Goal: Task Accomplishment & Management: Complete application form

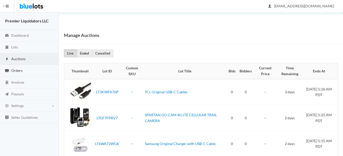
click at [14, 72] on span "Orders" at bounding box center [16, 70] width 11 height 4
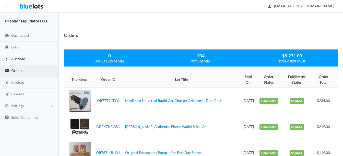
click at [20, 60] on span "Auctions" at bounding box center [18, 59] width 14 height 4
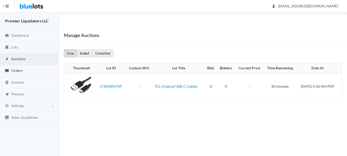
click at [18, 69] on span "Orders" at bounding box center [16, 70] width 11 height 4
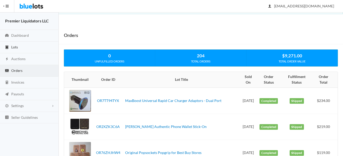
click at [19, 45] on link "Lots" at bounding box center [29, 48] width 59 height 12
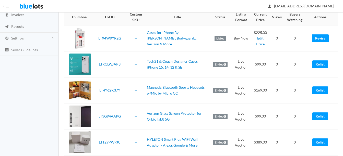
scroll to position [77, 0]
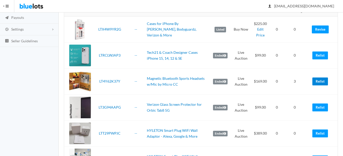
click at [318, 79] on link "Relist" at bounding box center [320, 82] width 16 height 8
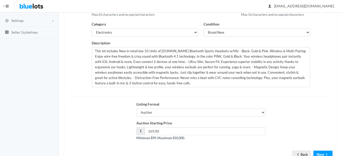
scroll to position [102, 0]
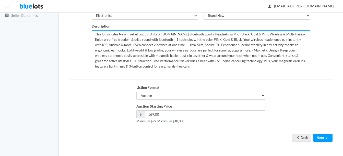
click at [145, 34] on textarea "This lot includes New in retail box 50 Units of Micro.CC Bluetooth Sports Heads…" at bounding box center [201, 50] width 218 height 40
type textarea "This lot includes New in retail box 60 Units of Micro.CC Bluetooth Sports Heads…"
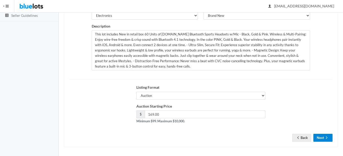
click at [325, 136] on icon "arrow forward" at bounding box center [326, 138] width 5 height 4
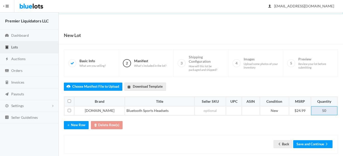
click at [331, 111] on td "50" at bounding box center [324, 110] width 26 height 9
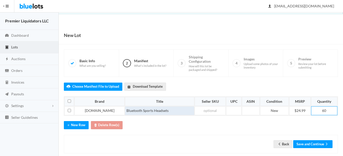
click at [125, 110] on td "Bluetooth Sports Headsets" at bounding box center [159, 110] width 69 height 9
click at [157, 108] on td "Bluetooth Sports Headsets" at bounding box center [159, 110] width 69 height 9
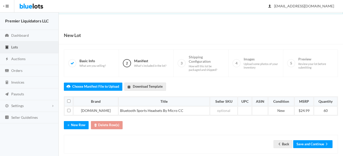
click at [296, 137] on div "Back Save and Continue" at bounding box center [201, 144] width 274 height 19
click at [308, 142] on button "Save and Continue" at bounding box center [312, 144] width 39 height 8
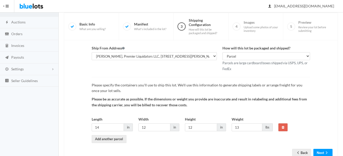
scroll to position [53, 0]
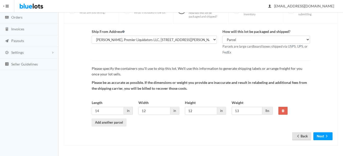
click at [300, 134] on link "Back" at bounding box center [301, 137] width 19 height 8
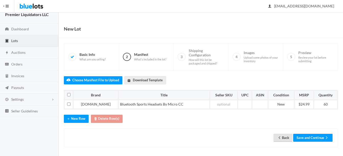
scroll to position [8, 0]
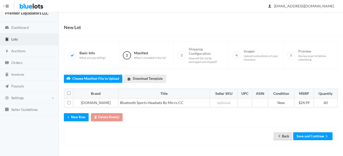
click at [280, 136] on icon "arrow back" at bounding box center [279, 136] width 5 height 4
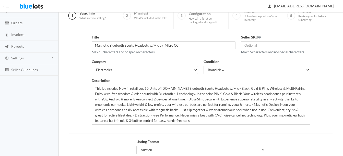
scroll to position [51, 0]
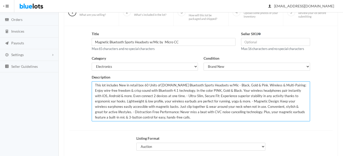
click at [223, 85] on textarea "This lot includes New in retail box 60 Units of [DOMAIN_NAME] Bluetooth Sports …" at bounding box center [201, 101] width 218 height 40
click at [271, 85] on textarea "This lot includes New in retail box 60 Units of Micro.CC Bluetooth Sports Heads…" at bounding box center [201, 101] width 218 height 40
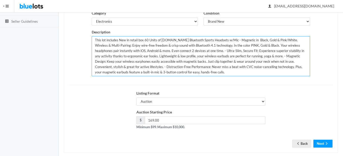
scroll to position [104, 0]
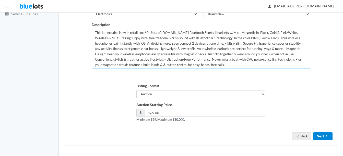
type textarea "This lot includes New in retail box 60 Units of Micro.CC Bluetooth Sports Heads…"
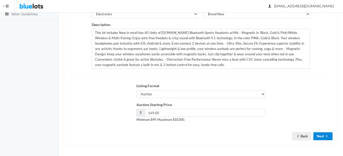
click at [320, 138] on button "Next" at bounding box center [322, 137] width 19 height 8
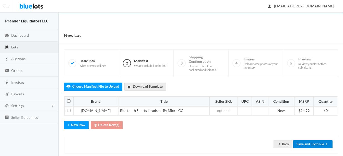
click at [316, 141] on button "Save and Continue" at bounding box center [312, 144] width 39 height 8
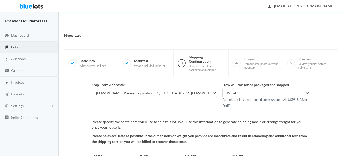
scroll to position [53, 0]
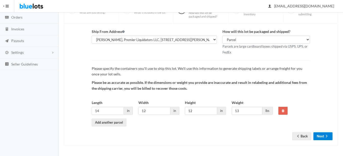
click at [322, 137] on button "Next" at bounding box center [322, 137] width 19 height 8
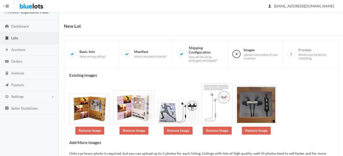
scroll to position [54, 0]
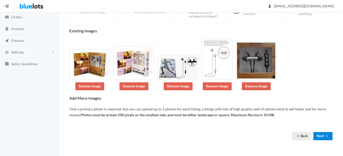
click at [326, 137] on icon "arrow forward" at bounding box center [327, 136] width 2 height 3
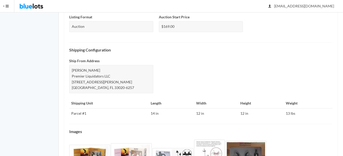
scroll to position [254, 0]
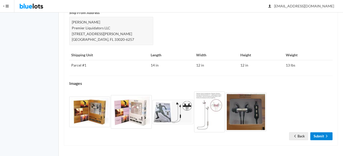
click at [327, 138] on icon "arrow forward" at bounding box center [326, 136] width 5 height 4
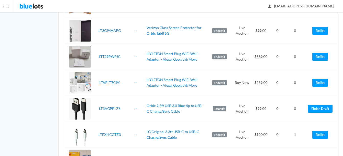
scroll to position [179, 0]
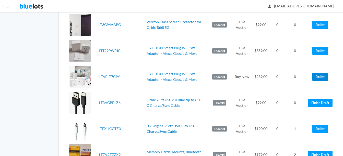
click at [317, 76] on link "Relist" at bounding box center [320, 77] width 16 height 8
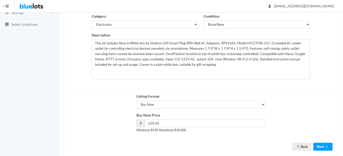
scroll to position [102, 0]
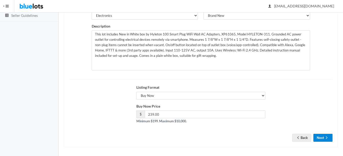
click at [330, 136] on button "Next" at bounding box center [322, 138] width 19 height 8
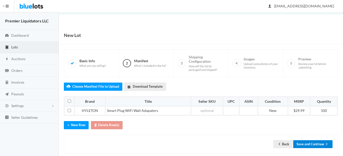
click at [312, 144] on button "Save and Continue" at bounding box center [312, 144] width 39 height 8
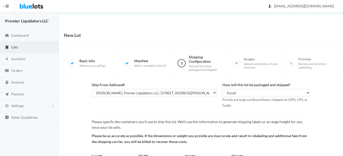
scroll to position [53, 0]
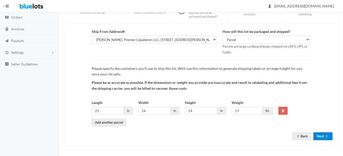
click at [320, 136] on button "Next" at bounding box center [322, 137] width 19 height 8
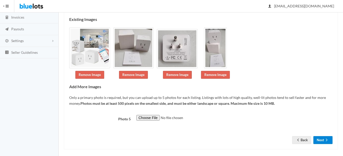
scroll to position [69, 0]
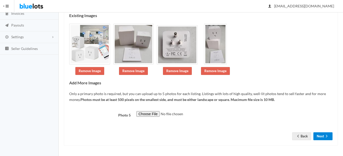
click at [322, 134] on button "Next" at bounding box center [322, 137] width 19 height 8
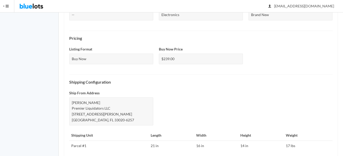
scroll to position [243, 0]
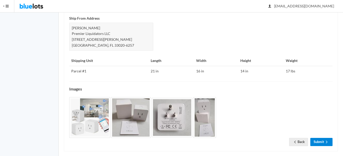
click at [322, 138] on link "Submit" at bounding box center [321, 142] width 22 height 8
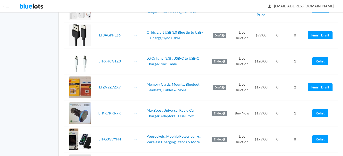
scroll to position [255, 0]
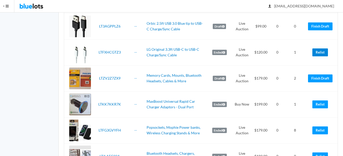
click at [317, 53] on link "Relist" at bounding box center [320, 53] width 16 height 8
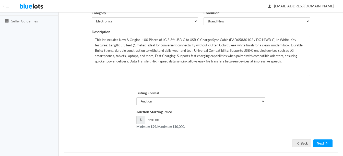
scroll to position [104, 0]
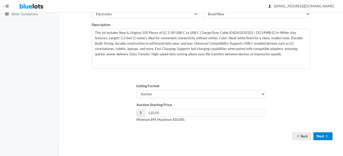
click at [322, 136] on button "Next" at bounding box center [322, 137] width 19 height 8
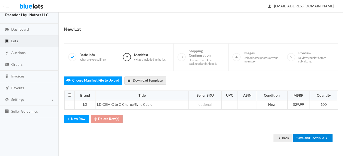
scroll to position [8, 0]
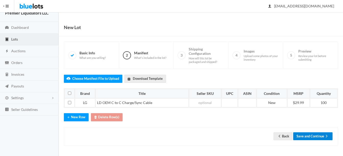
click at [309, 136] on button "Save and Continue" at bounding box center [312, 137] width 39 height 8
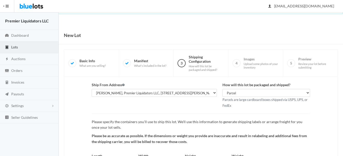
scroll to position [53, 0]
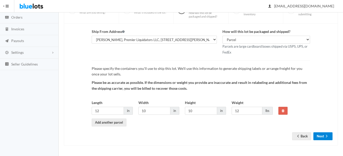
click at [329, 135] on button "Next" at bounding box center [322, 137] width 19 height 8
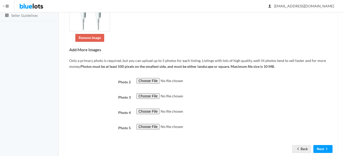
scroll to position [115, 0]
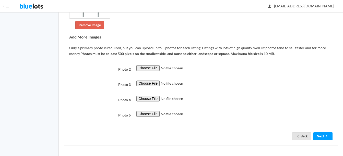
click at [301, 136] on link "Back" at bounding box center [301, 137] width 19 height 8
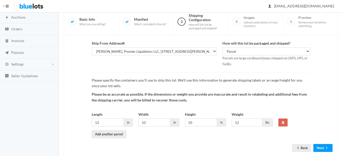
scroll to position [53, 0]
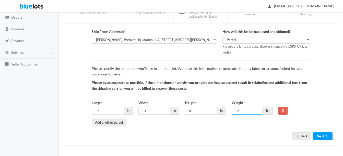
click at [252, 108] on input "12" at bounding box center [247, 111] width 31 height 8
type input "10"
click at [196, 112] on input "10" at bounding box center [201, 111] width 32 height 8
type input "1"
type input "8"
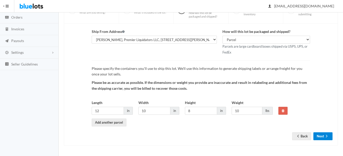
click at [320, 135] on button "Next" at bounding box center [322, 137] width 19 height 8
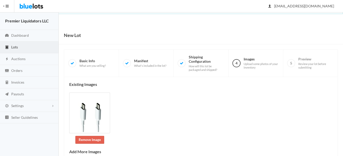
scroll to position [115, 0]
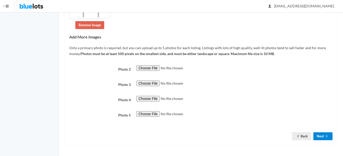
click at [322, 134] on button "Next" at bounding box center [322, 137] width 19 height 8
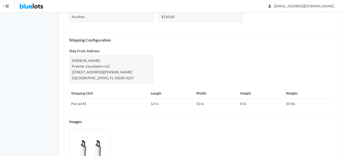
scroll to position [248, 0]
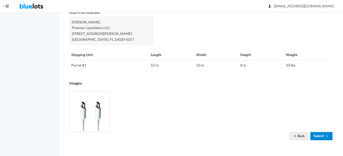
click at [319, 135] on link "Submit" at bounding box center [321, 136] width 22 height 8
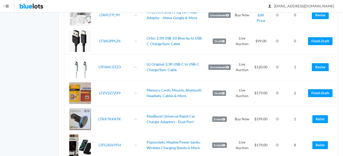
scroll to position [255, 0]
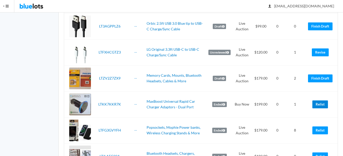
click at [321, 103] on link "Relist" at bounding box center [320, 105] width 16 height 8
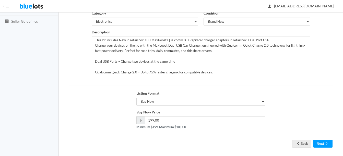
scroll to position [102, 0]
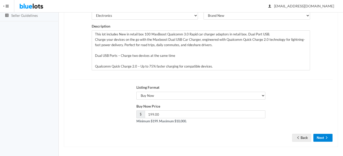
click at [324, 137] on button "Next" at bounding box center [322, 138] width 19 height 8
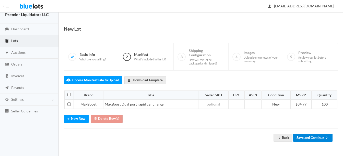
scroll to position [8, 0]
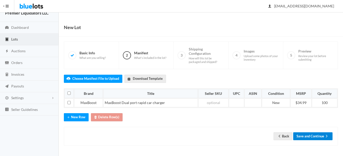
click at [317, 134] on button "Save and Continue" at bounding box center [312, 137] width 39 height 8
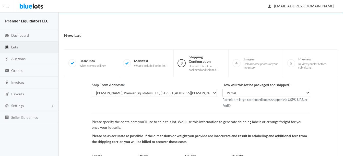
scroll to position [53, 0]
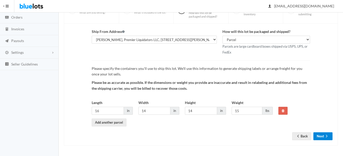
click at [323, 136] on button "Next" at bounding box center [322, 137] width 19 height 8
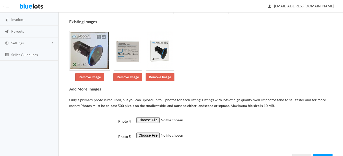
scroll to position [83, 0]
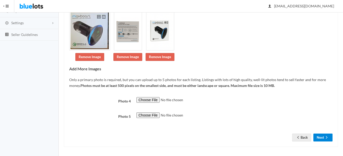
click at [324, 139] on icon "arrow forward" at bounding box center [326, 138] width 5 height 4
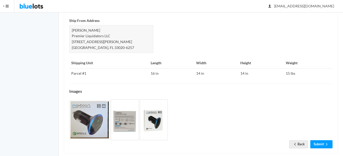
scroll to position [248, 0]
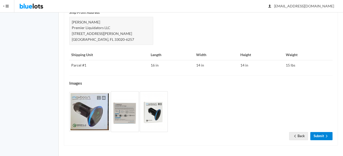
click at [324, 138] on icon "arrow forward" at bounding box center [326, 136] width 5 height 4
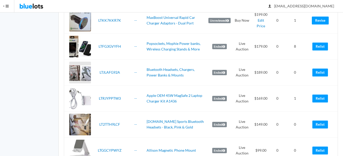
scroll to position [383, 0]
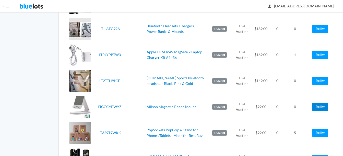
click at [322, 106] on link "Relist" at bounding box center [320, 107] width 16 height 8
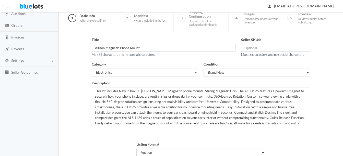
scroll to position [51, 0]
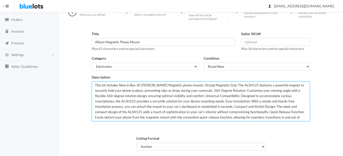
click at [139, 84] on textarea "This lot includes New in Box 30 Allison Magnetic phone mounts. Strong Magnetic …" at bounding box center [201, 101] width 218 height 40
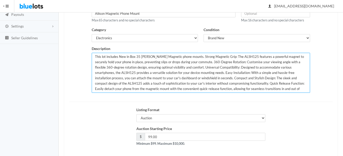
scroll to position [102, 0]
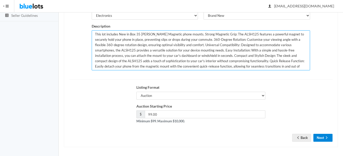
type textarea "This lot includes New in Box 35 Allison Magnetic phone mounts. Strong Magnetic …"
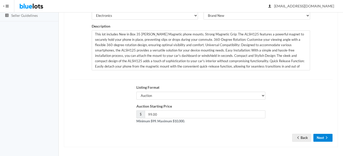
click at [325, 138] on icon "arrow forward" at bounding box center [326, 138] width 5 height 4
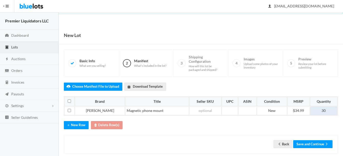
click at [327, 111] on td "30" at bounding box center [323, 110] width 27 height 9
click at [315, 144] on button "Save and Continue" at bounding box center [312, 144] width 39 height 8
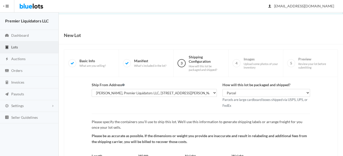
scroll to position [53, 0]
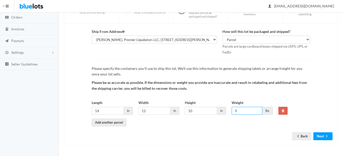
click at [251, 112] on input "9" at bounding box center [247, 111] width 31 height 8
click at [324, 136] on button "Next" at bounding box center [322, 137] width 19 height 8
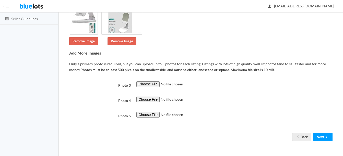
scroll to position [100, 0]
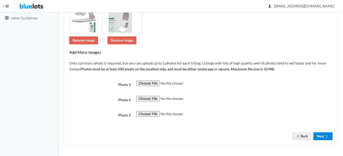
click at [325, 135] on icon "arrow forward" at bounding box center [326, 136] width 5 height 4
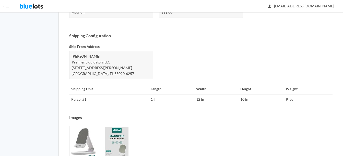
scroll to position [254, 0]
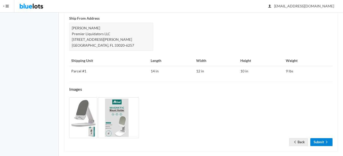
click at [317, 139] on link "Submit" at bounding box center [321, 142] width 22 height 8
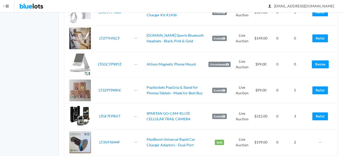
scroll to position [434, 0]
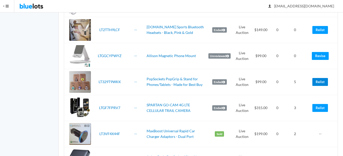
click at [316, 85] on link "Relist" at bounding box center [320, 82] width 16 height 8
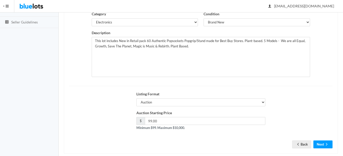
scroll to position [102, 0]
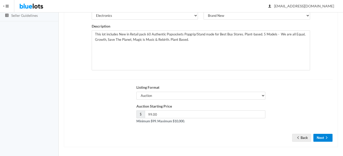
click at [322, 136] on button "Next" at bounding box center [322, 138] width 19 height 8
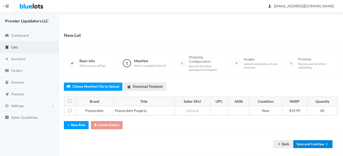
drag, startPoint x: 304, startPoint y: 144, endPoint x: 307, endPoint y: 141, distance: 4.5
click at [304, 144] on button "Save and Continue" at bounding box center [312, 144] width 39 height 8
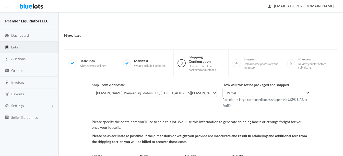
scroll to position [53, 0]
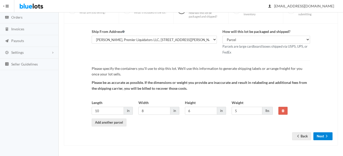
click at [318, 137] on button "Next" at bounding box center [322, 137] width 19 height 8
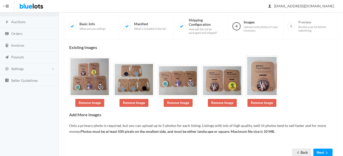
scroll to position [54, 0]
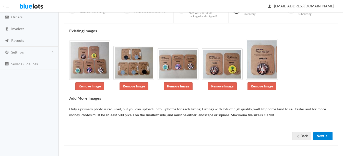
click at [328, 135] on icon "arrow forward" at bounding box center [326, 136] width 5 height 4
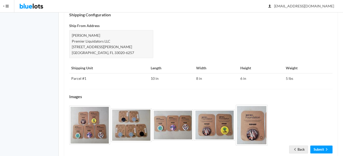
scroll to position [231, 0]
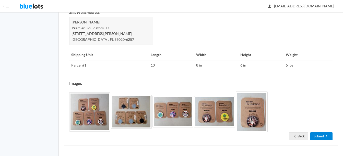
click at [322, 134] on link "Submit" at bounding box center [321, 137] width 22 height 8
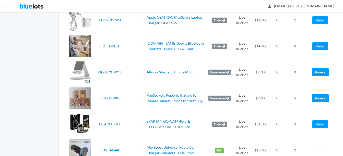
scroll to position [434, 0]
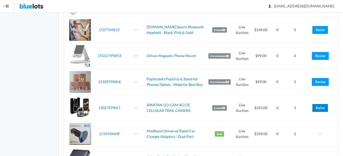
drag, startPoint x: 319, startPoint y: 107, endPoint x: 215, endPoint y: 32, distance: 129.0
click at [319, 107] on link "Relist" at bounding box center [320, 108] width 16 height 8
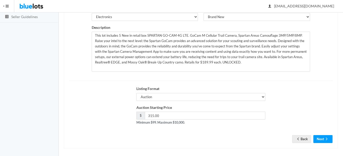
scroll to position [104, 0]
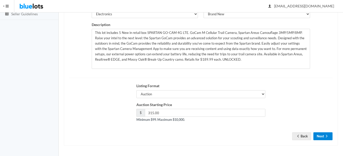
click at [324, 137] on button "Next" at bounding box center [322, 137] width 19 height 8
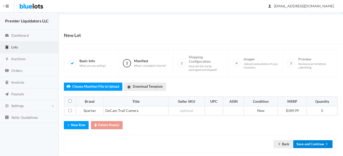
click at [314, 146] on button "Save and Continue" at bounding box center [312, 144] width 39 height 8
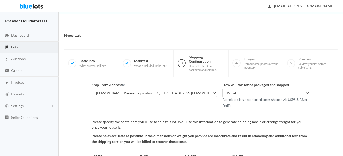
scroll to position [53, 0]
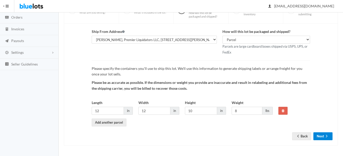
click at [322, 137] on button "Next" at bounding box center [322, 137] width 19 height 8
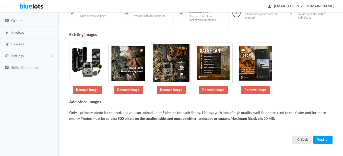
scroll to position [54, 0]
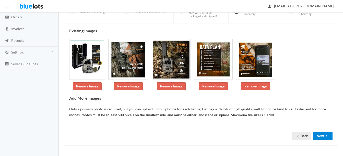
click at [324, 134] on button "Next" at bounding box center [322, 136] width 19 height 8
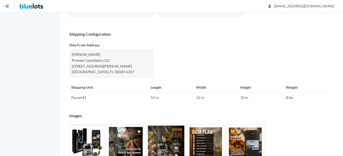
scroll to position [248, 0]
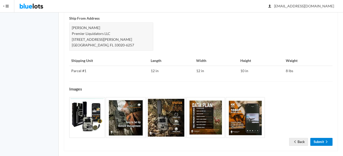
click at [319, 138] on link "Submit" at bounding box center [321, 142] width 22 height 8
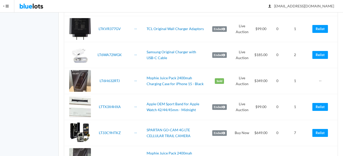
scroll to position [1149, 0]
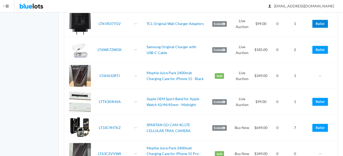
click at [324, 23] on link "Relist" at bounding box center [320, 24] width 16 height 8
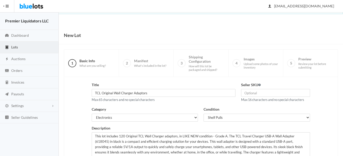
scroll to position [104, 0]
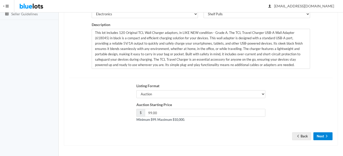
click at [323, 137] on button "Next" at bounding box center [322, 137] width 19 height 8
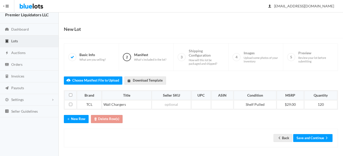
scroll to position [8, 0]
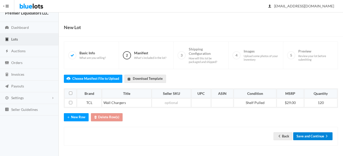
click at [315, 135] on button "Save and Continue" at bounding box center [312, 137] width 39 height 8
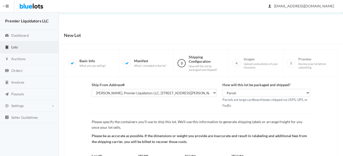
scroll to position [53, 0]
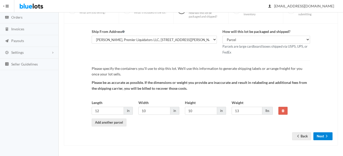
click at [318, 135] on button "Next" at bounding box center [322, 137] width 19 height 8
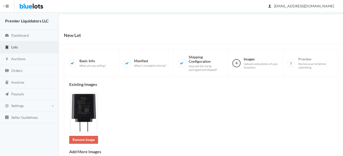
scroll to position [115, 0]
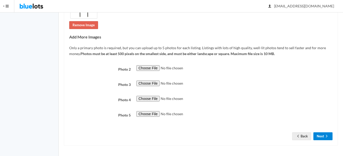
click at [321, 137] on button "Next" at bounding box center [322, 137] width 19 height 8
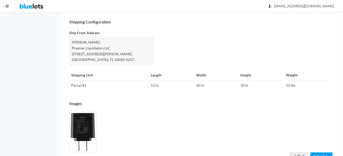
scroll to position [254, 0]
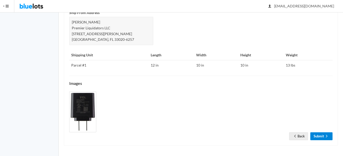
click at [322, 135] on link "Submit" at bounding box center [321, 137] width 22 height 8
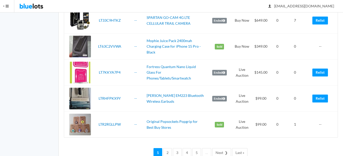
scroll to position [1270, 0]
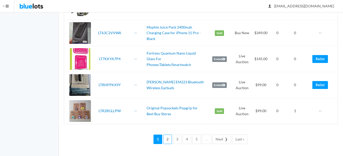
click at [165, 139] on link "2" at bounding box center [167, 139] width 9 height 9
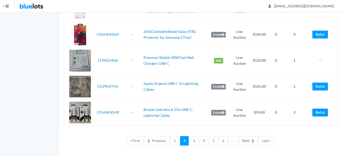
scroll to position [1271, 0]
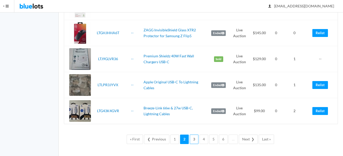
click at [194, 139] on link "3" at bounding box center [194, 139] width 9 height 9
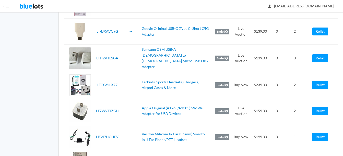
scroll to position [894, 0]
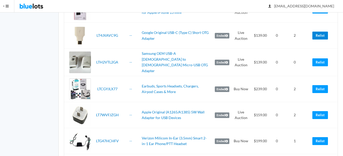
drag, startPoint x: 319, startPoint y: 35, endPoint x: 201, endPoint y: 21, distance: 118.3
click at [319, 35] on link "Relist" at bounding box center [320, 36] width 16 height 8
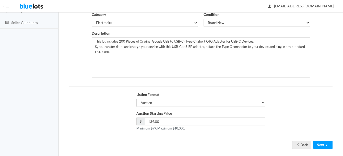
scroll to position [102, 0]
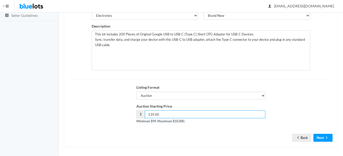
click at [153, 113] on input "139.00" at bounding box center [205, 115] width 121 height 8
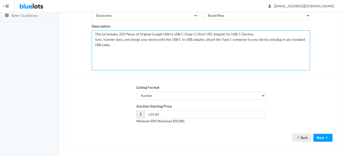
click at [124, 33] on textarea "This lot includes 200 Pieces of Original Google USB to USB-C (Type C) Short OTG…" at bounding box center [201, 50] width 218 height 40
type textarea "This lot includes 150 Pieces of Original Google USB to USB-C (Type C) Short OTG…"
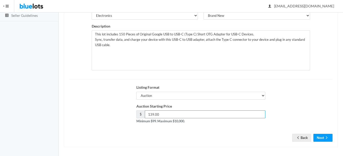
click at [153, 112] on input "139.00" at bounding box center [205, 115] width 121 height 8
type input "99.00"
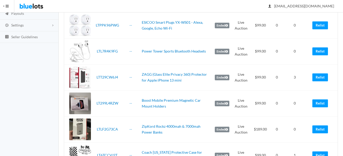
scroll to position [35, 0]
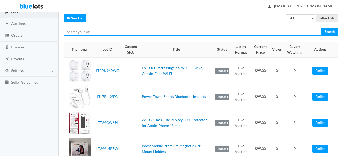
click at [142, 34] on input "text" at bounding box center [193, 32] width 258 height 8
type input "boot"
click at [321, 28] on input "Search" at bounding box center [329, 32] width 17 height 8
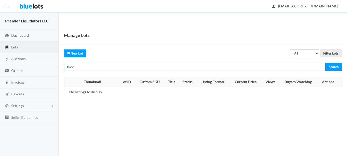
click at [113, 67] on input "boot" at bounding box center [195, 67] width 262 height 8
type input "boost"
click at [325, 63] on input "Search" at bounding box center [333, 67] width 17 height 8
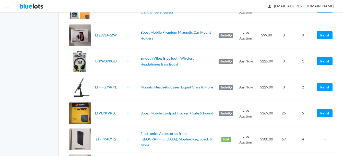
scroll to position [153, 0]
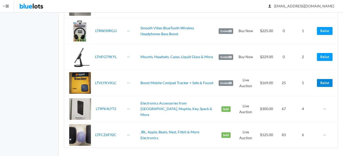
drag, startPoint x: 324, startPoint y: 84, endPoint x: 205, endPoint y: 22, distance: 134.1
click at [324, 84] on link "Relist" at bounding box center [325, 83] width 16 height 8
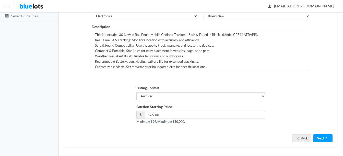
scroll to position [102, 0]
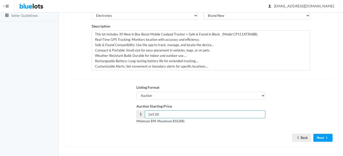
click at [153, 114] on input "169.00" at bounding box center [205, 115] width 121 height 8
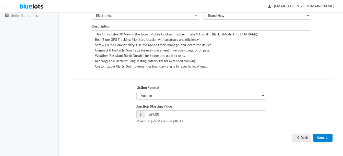
click at [326, 138] on icon "arrow forward" at bounding box center [326, 138] width 5 height 4
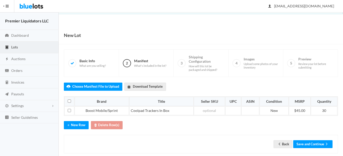
click at [317, 150] on div "Back Save and Continue" at bounding box center [201, 144] width 274 height 19
click at [313, 144] on button "Save and Continue" at bounding box center [312, 144] width 39 height 8
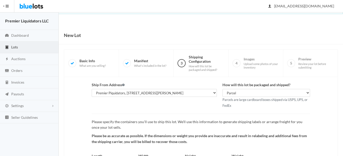
scroll to position [53, 0]
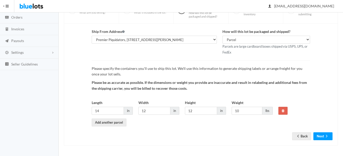
click at [327, 141] on div "Ship From Address Premier Liquidatores, [STREET_ADDRESS]-3051 Premier Piquidato…" at bounding box center [201, 85] width 274 height 122
click at [324, 134] on icon "arrow forward" at bounding box center [326, 136] width 5 height 4
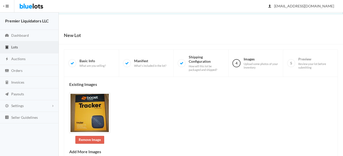
scroll to position [115, 0]
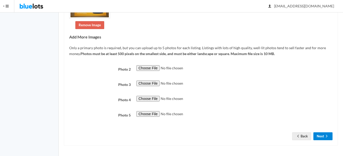
click at [325, 138] on icon "arrow forward" at bounding box center [326, 136] width 5 height 4
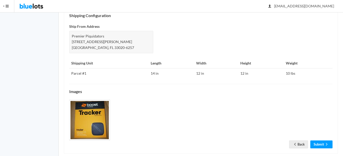
scroll to position [243, 0]
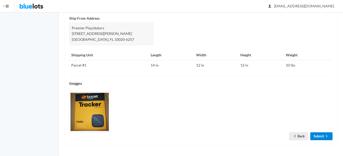
click at [319, 137] on link "Submit" at bounding box center [321, 137] width 22 height 8
